Goal: Task Accomplishment & Management: Use online tool/utility

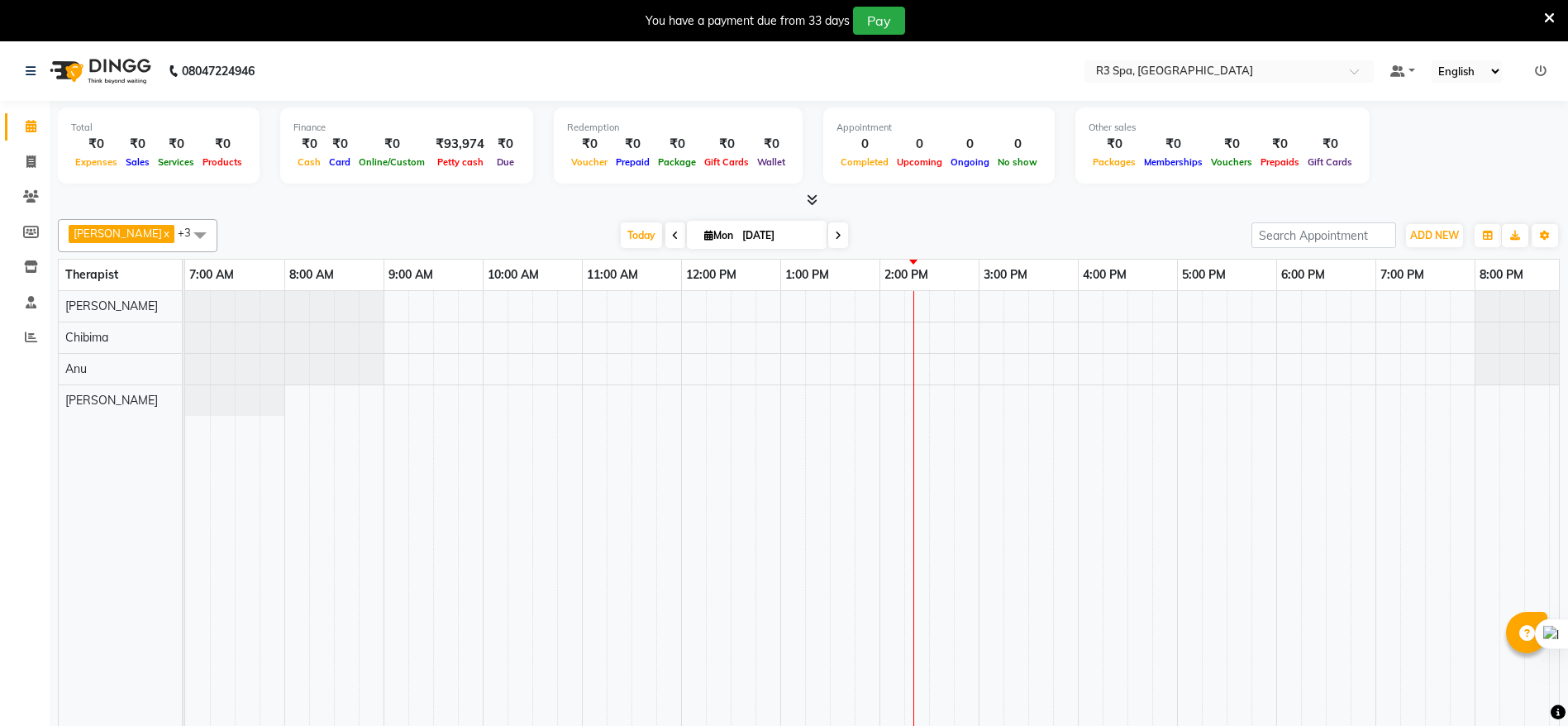
scroll to position [0, 214]
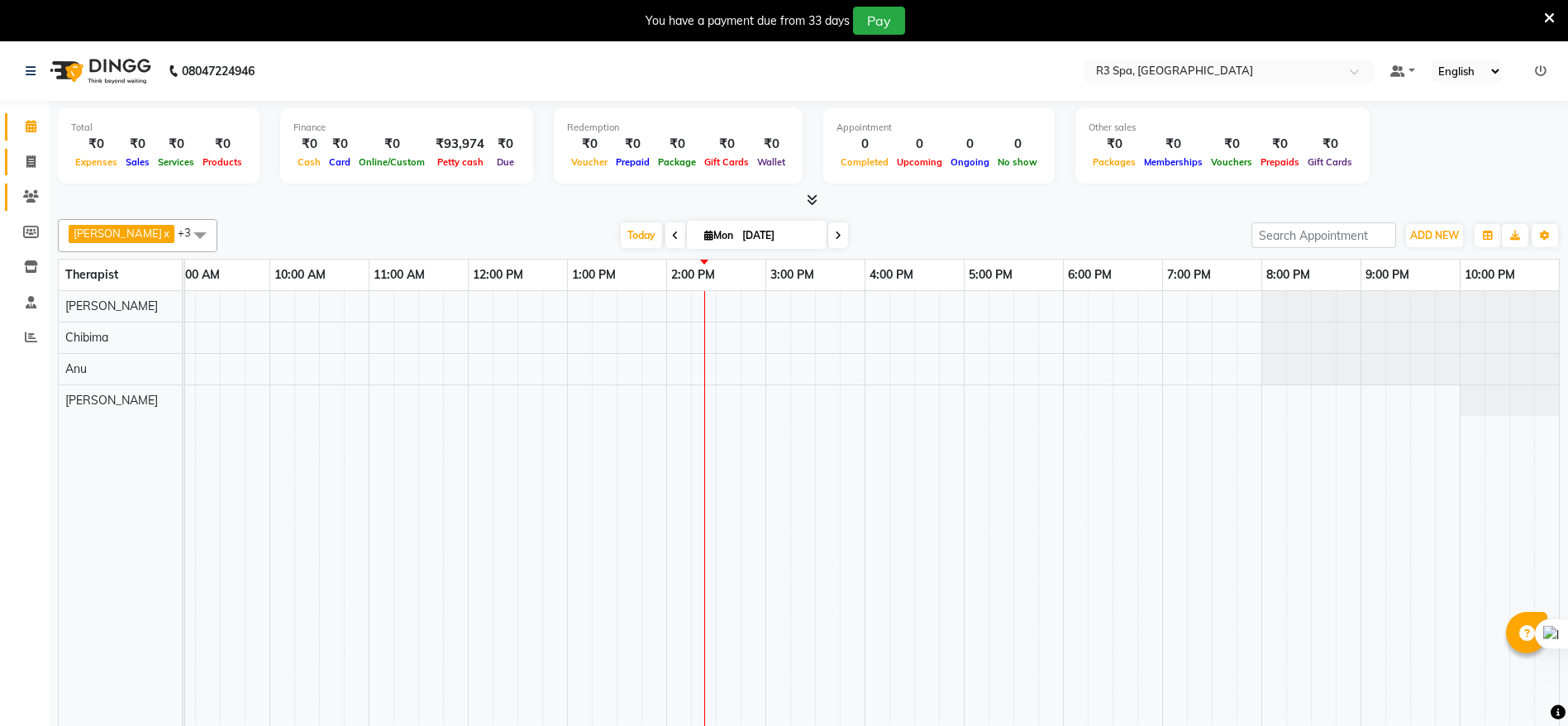
drag, startPoint x: 37, startPoint y: 171, endPoint x: 30, endPoint y: 187, distance: 17.5
click at [37, 171] on link "Invoice" at bounding box center [25, 162] width 39 height 27
select select "service"
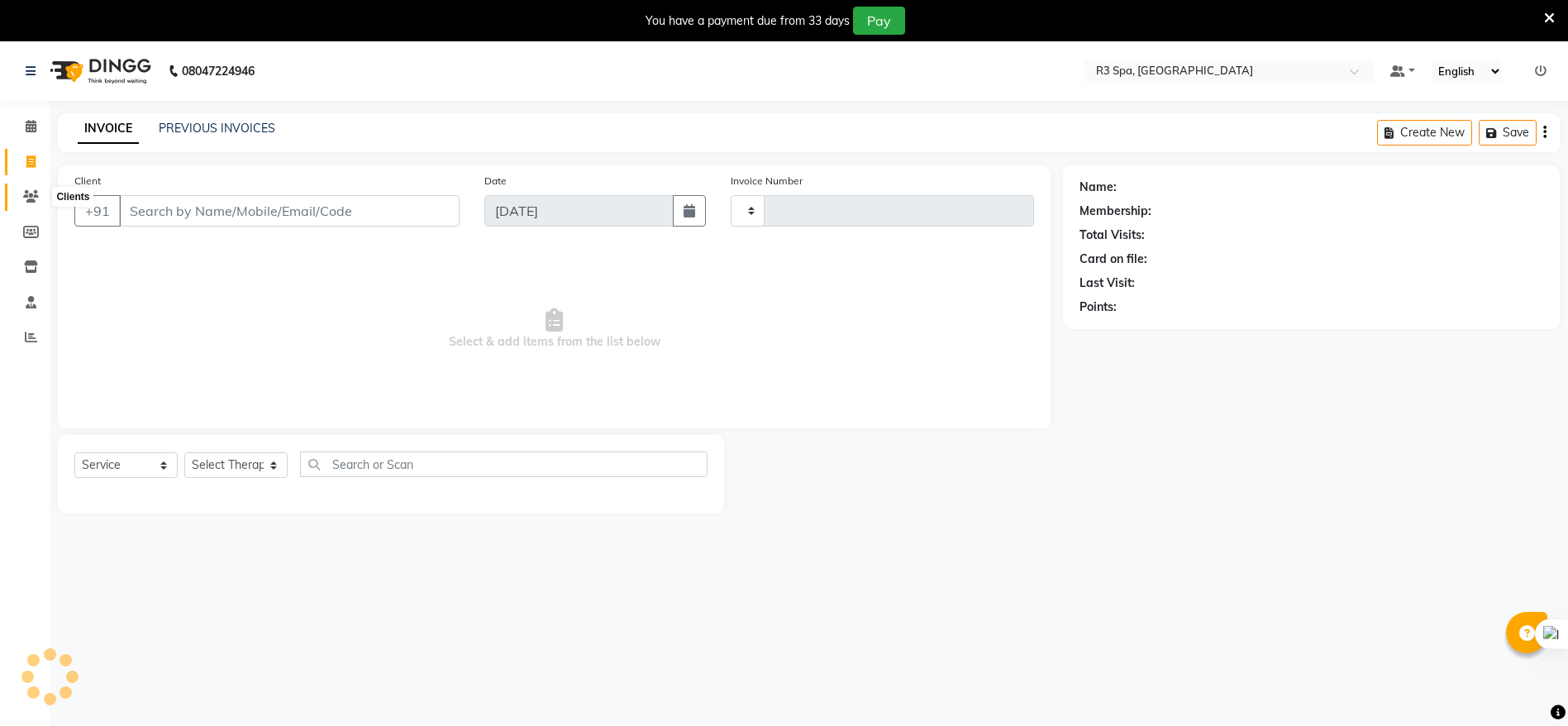
type input "0141"
select select "8612"
click at [167, 212] on input "Client" at bounding box center [289, 211] width 341 height 32
click at [22, 202] on span at bounding box center [31, 197] width 29 height 19
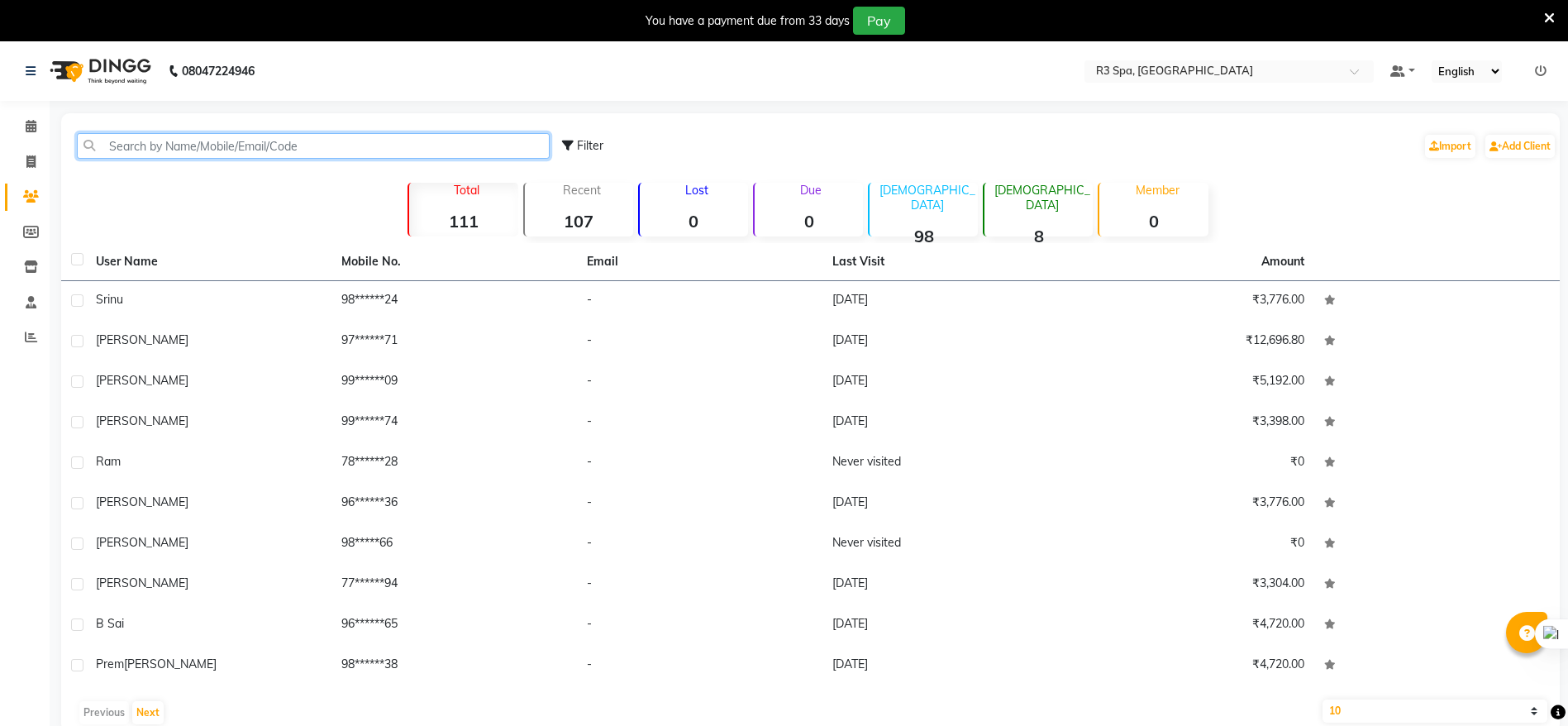
click at [186, 145] on input "text" at bounding box center [313, 145] width 473 height 25
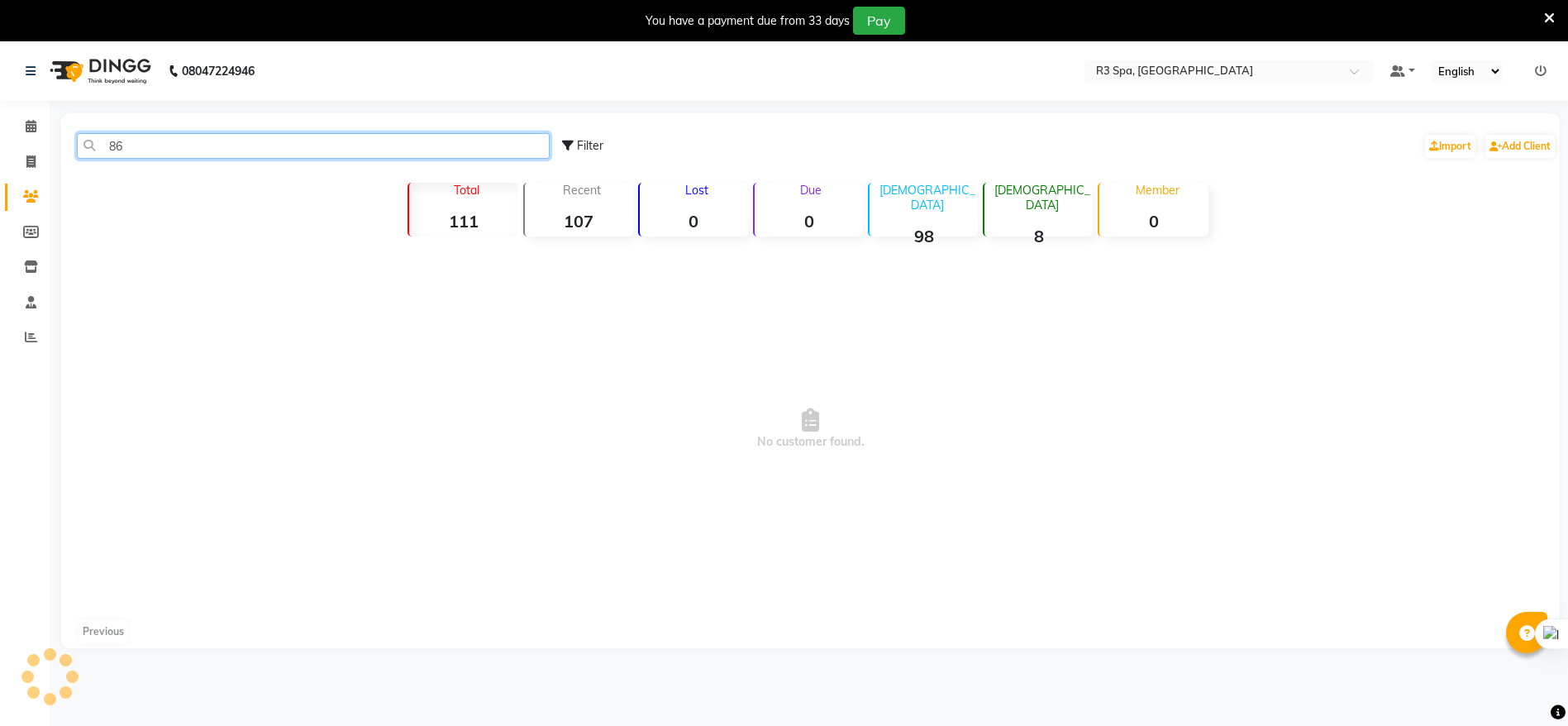
type input "8"
